Goal: Transaction & Acquisition: Purchase product/service

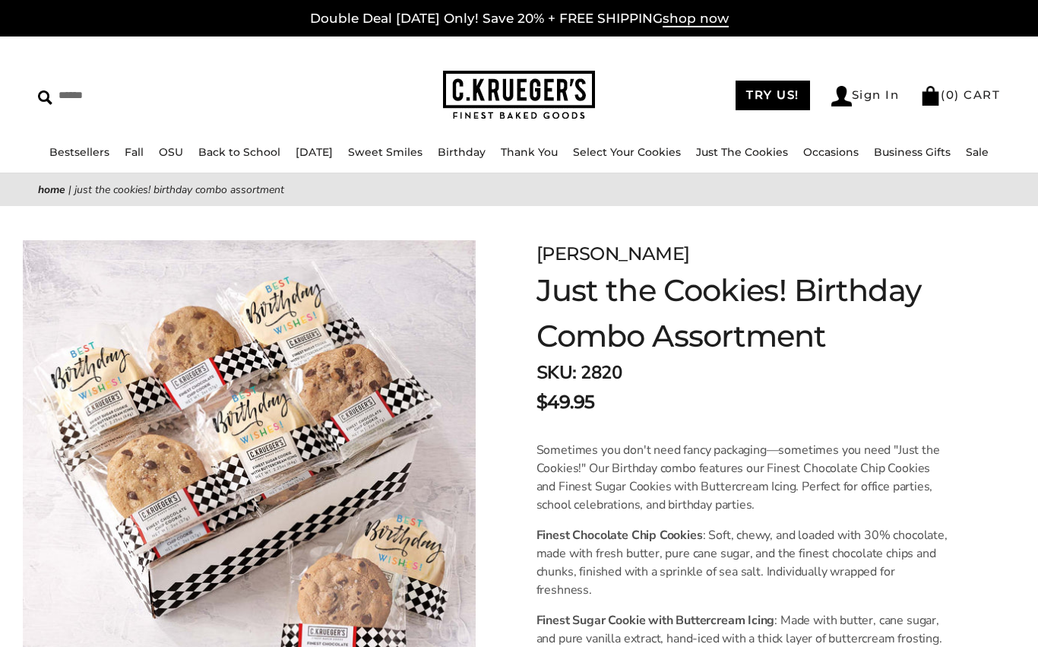
click at [688, 14] on span "shop now" at bounding box center [696, 19] width 66 height 17
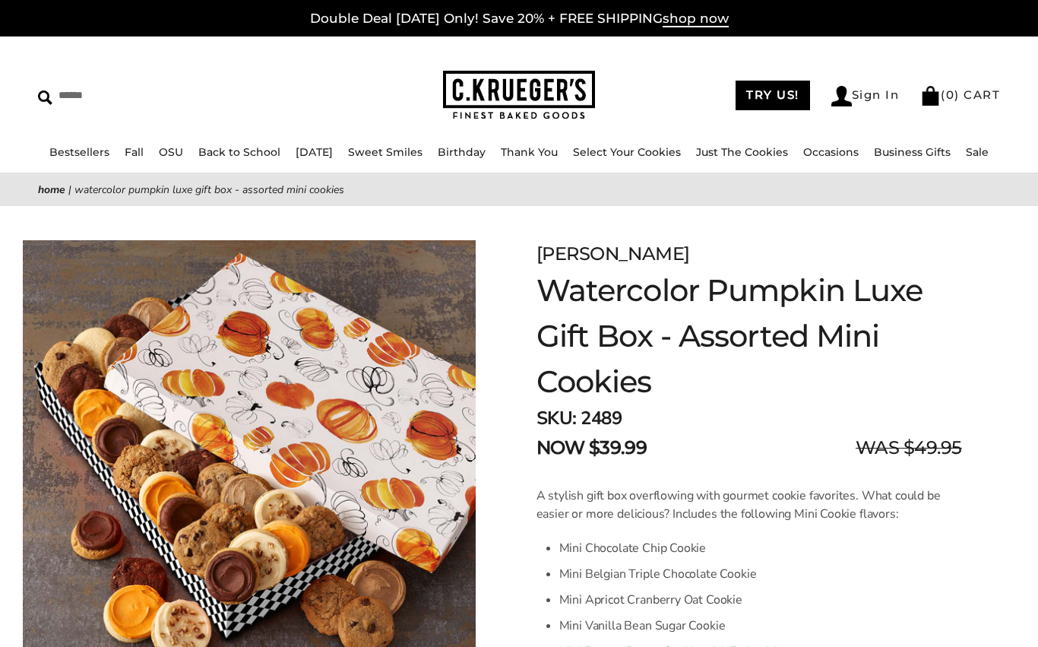
click at [479, 149] on link "Birthday" at bounding box center [462, 152] width 48 height 14
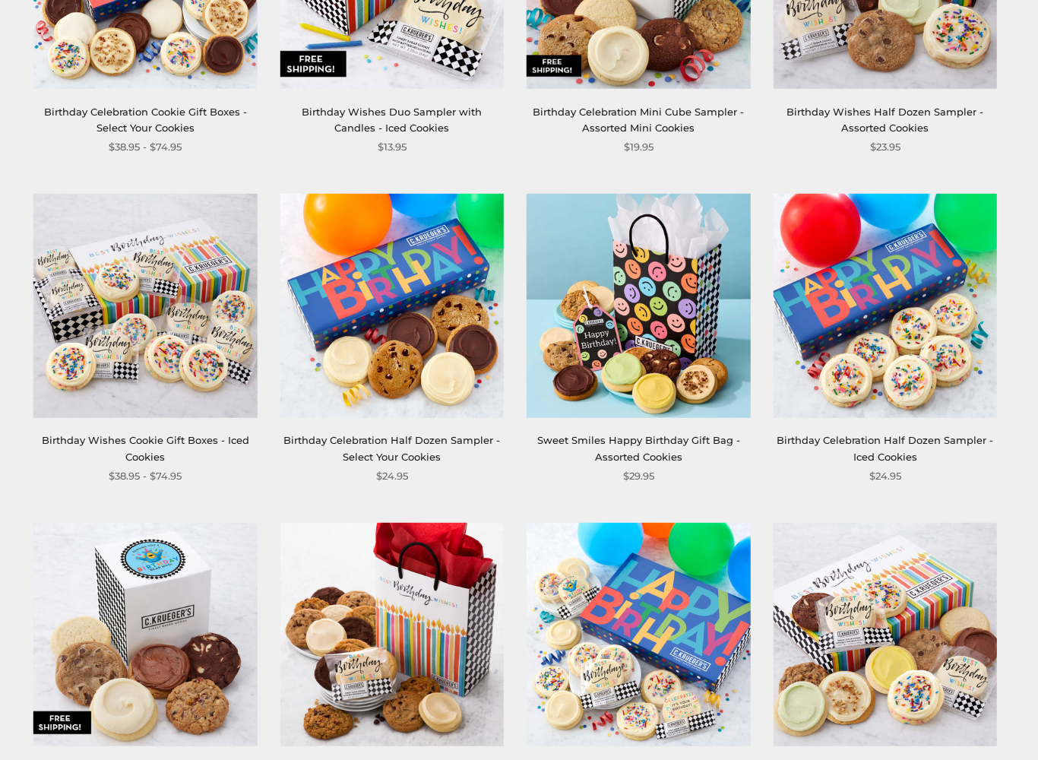
scroll to position [1109, 0]
click at [214, 411] on img at bounding box center [144, 305] width 223 height 223
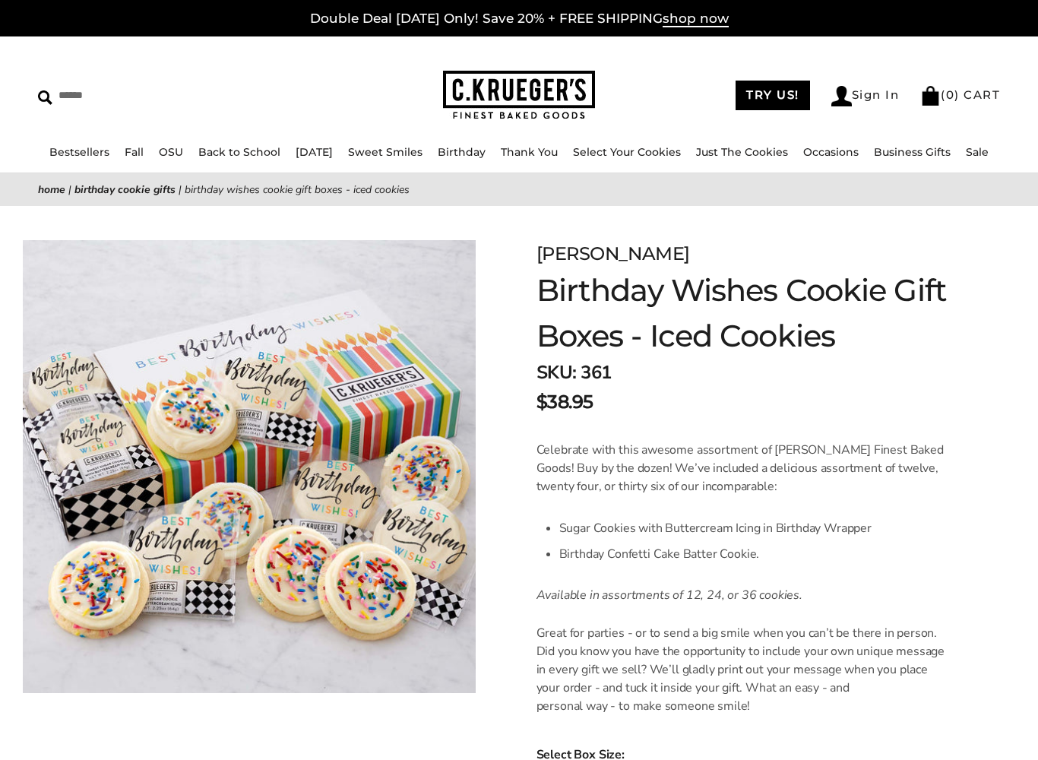
click at [687, 27] on span "shop now" at bounding box center [696, 19] width 66 height 17
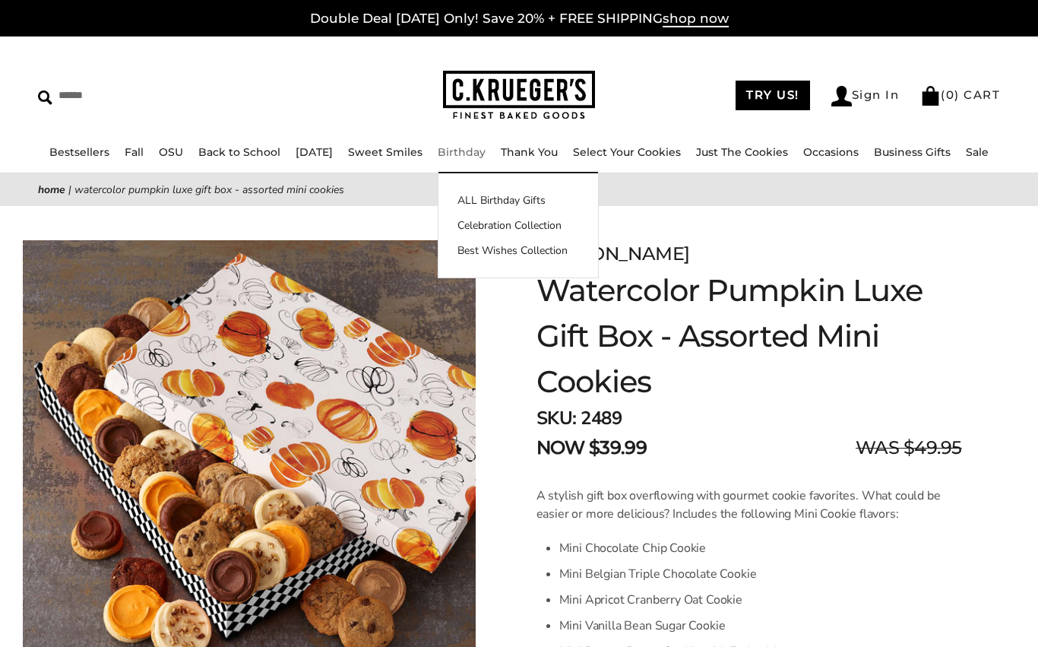
click at [546, 194] on link "ALL Birthday Gifts" at bounding box center [518, 200] width 160 height 16
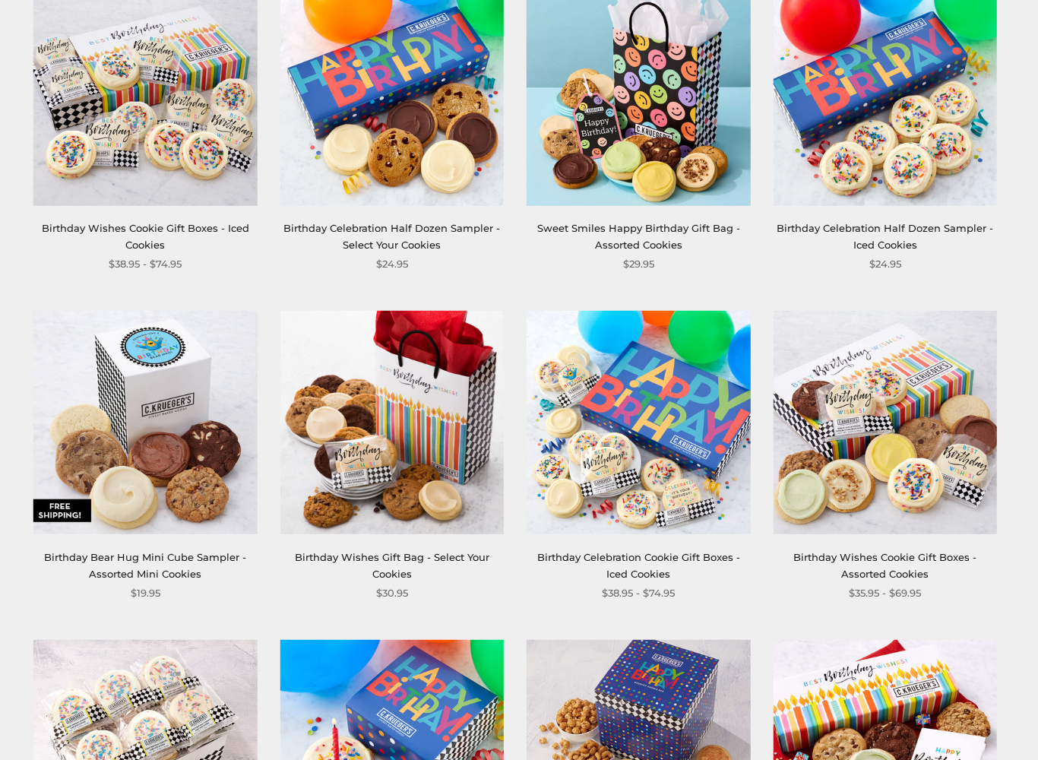
scroll to position [1320, 0]
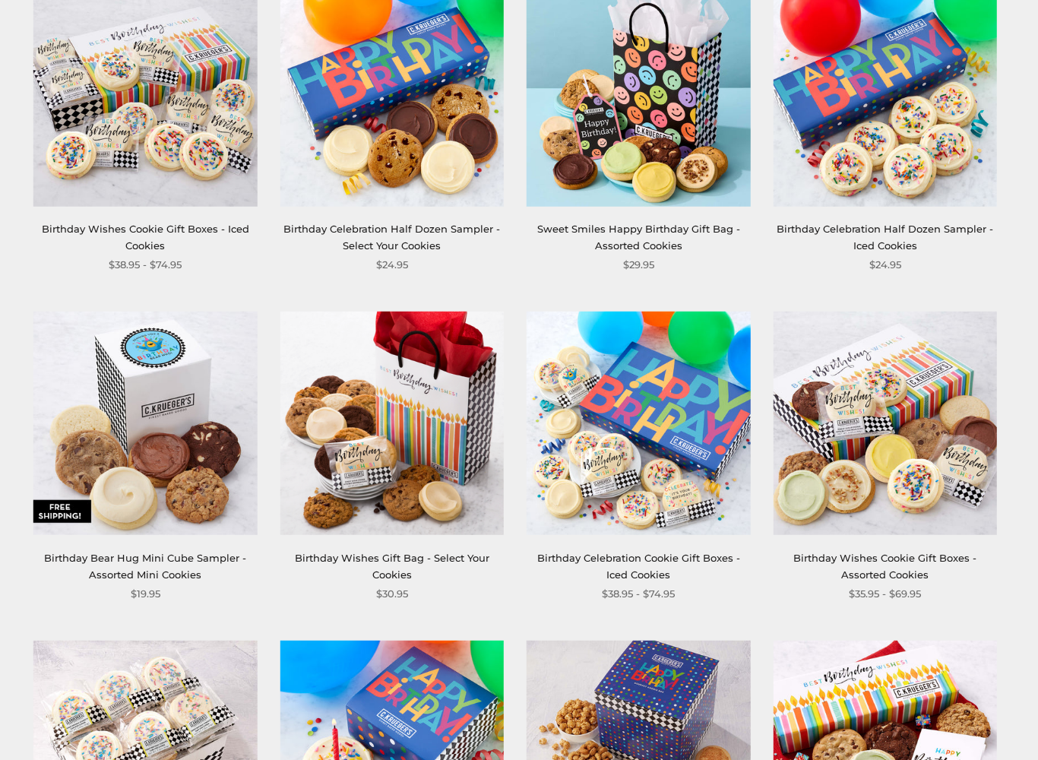
click at [687, 438] on img at bounding box center [638, 423] width 223 height 223
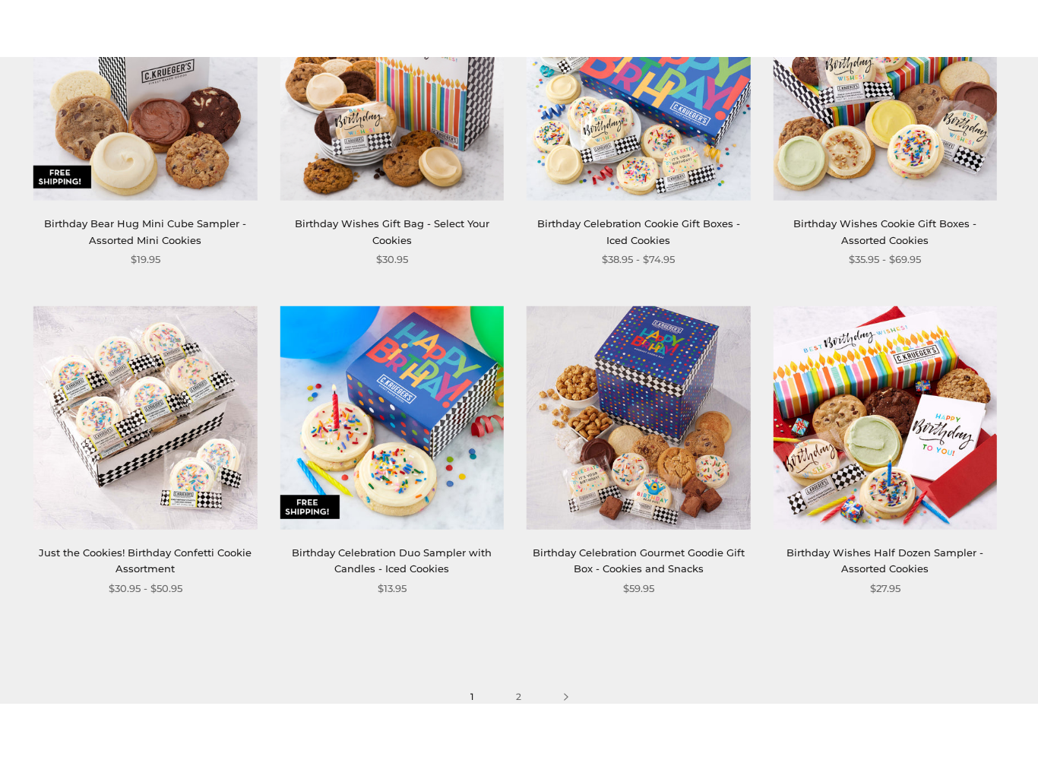
scroll to position [1728, 0]
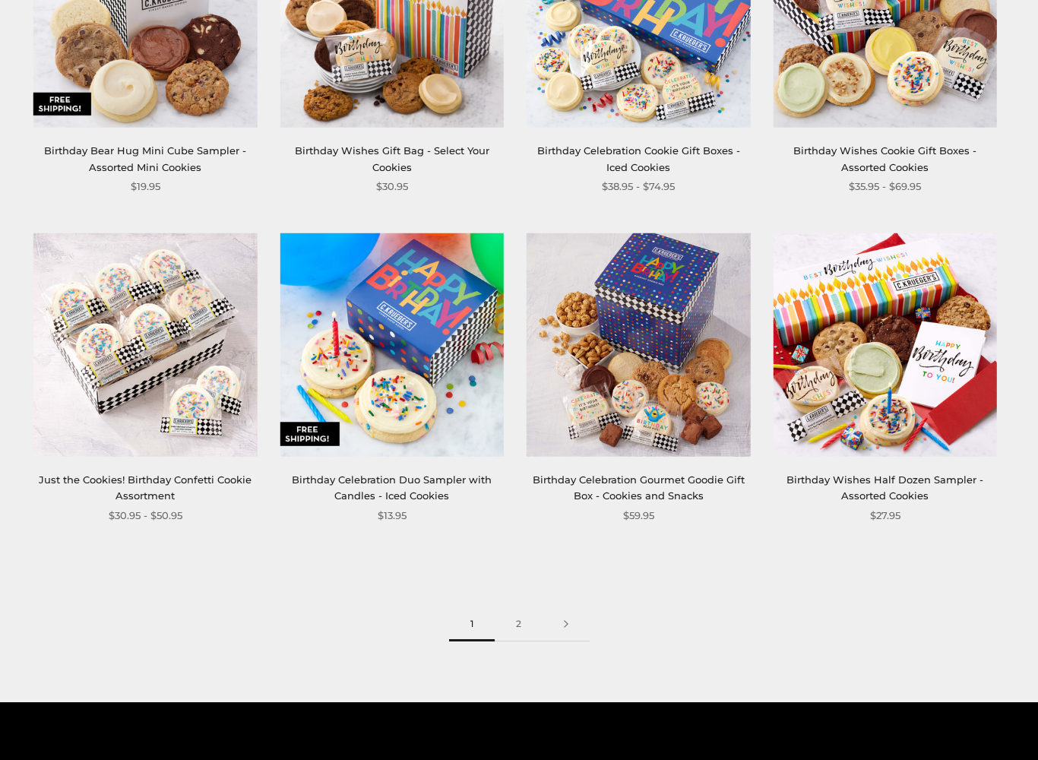
click at [207, 363] on img at bounding box center [144, 344] width 223 height 223
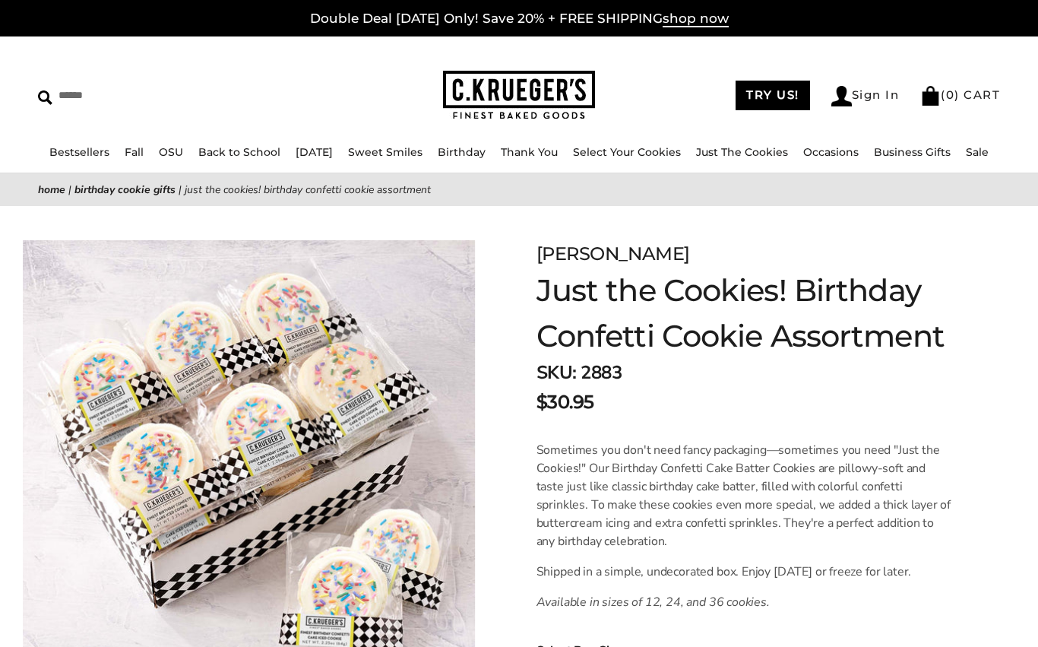
click at [352, 406] on img at bounding box center [248, 466] width 453 height 453
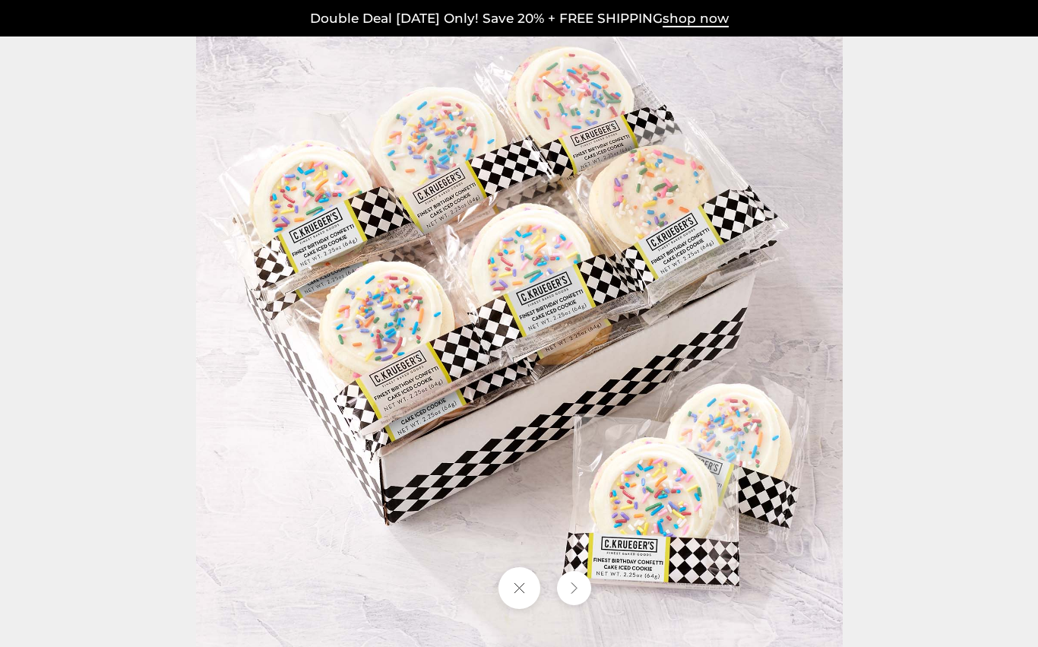
click at [691, 24] on span "shop now" at bounding box center [696, 19] width 66 height 17
